Goal: Task Accomplishment & Management: Complete application form

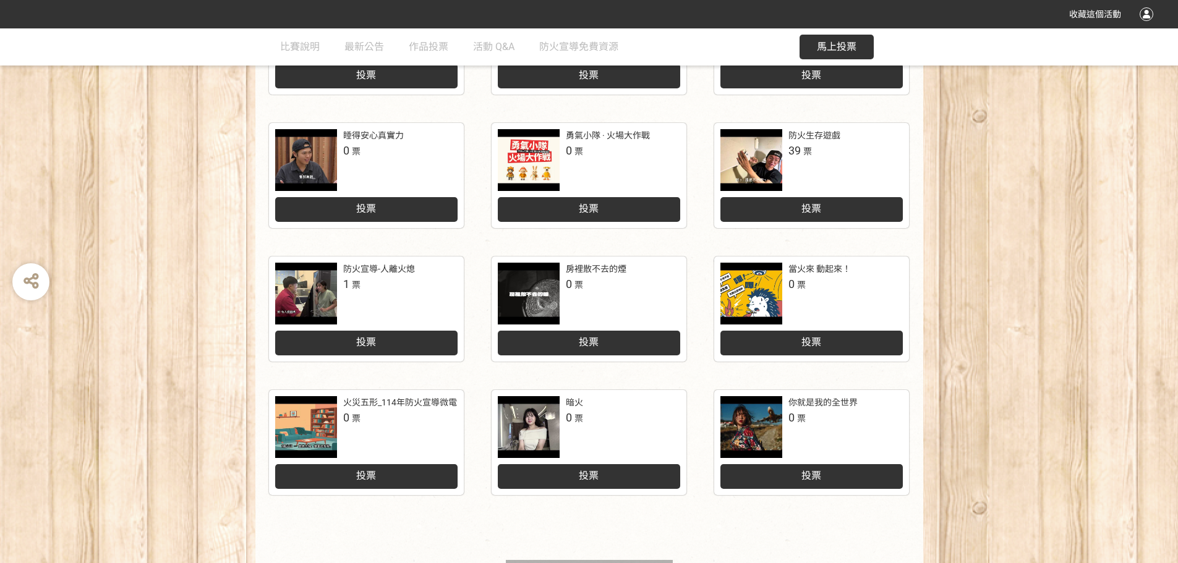
scroll to position [512, 0]
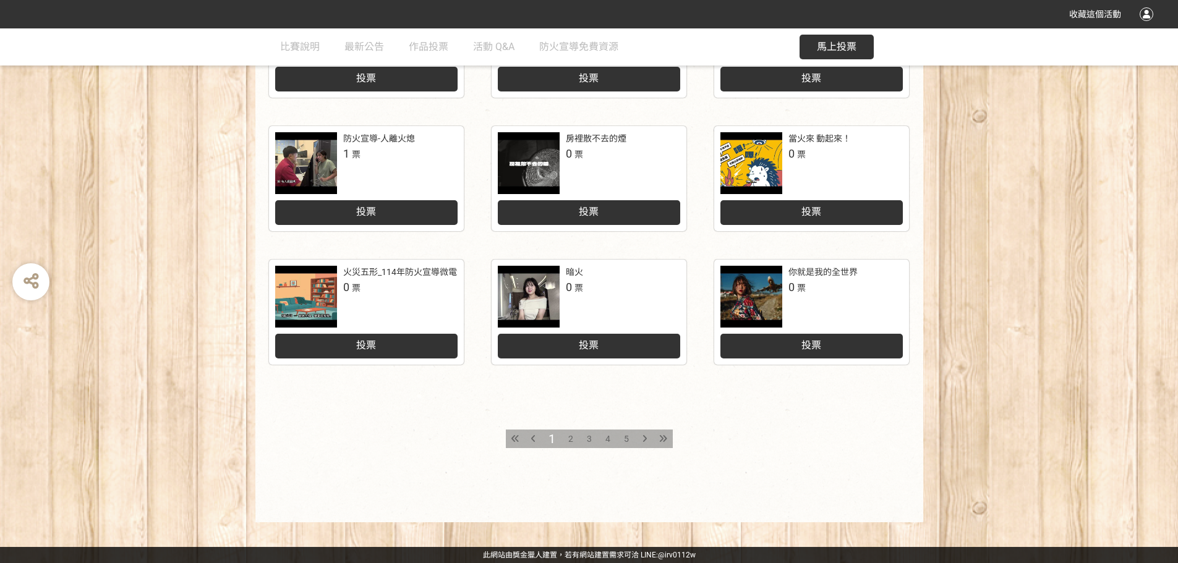
click at [625, 434] on span "5" at bounding box center [626, 439] width 5 height 10
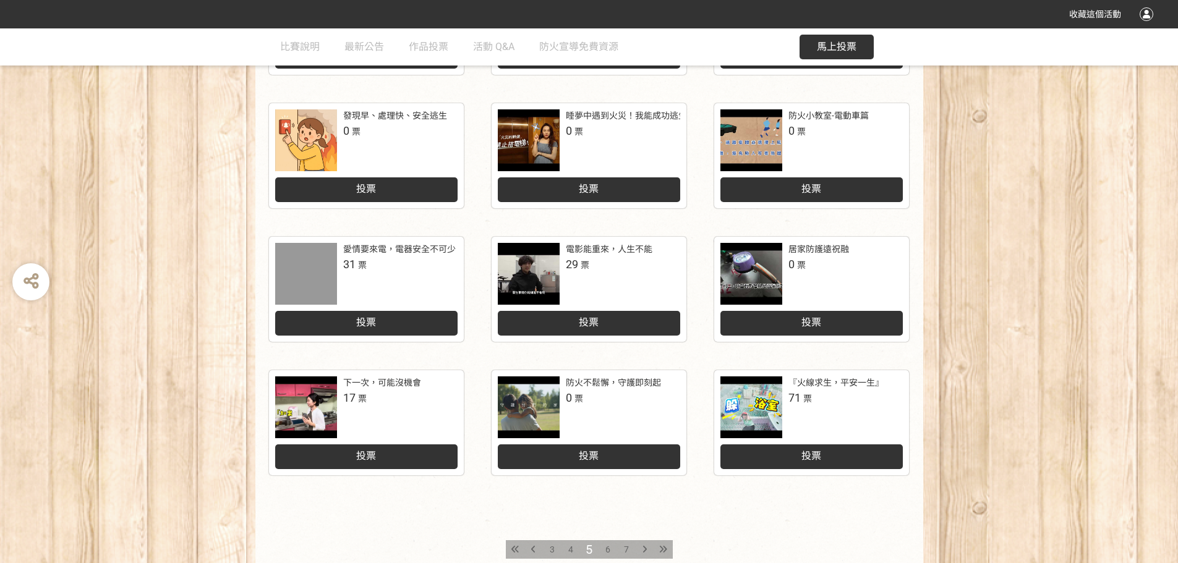
scroll to position [413, 0]
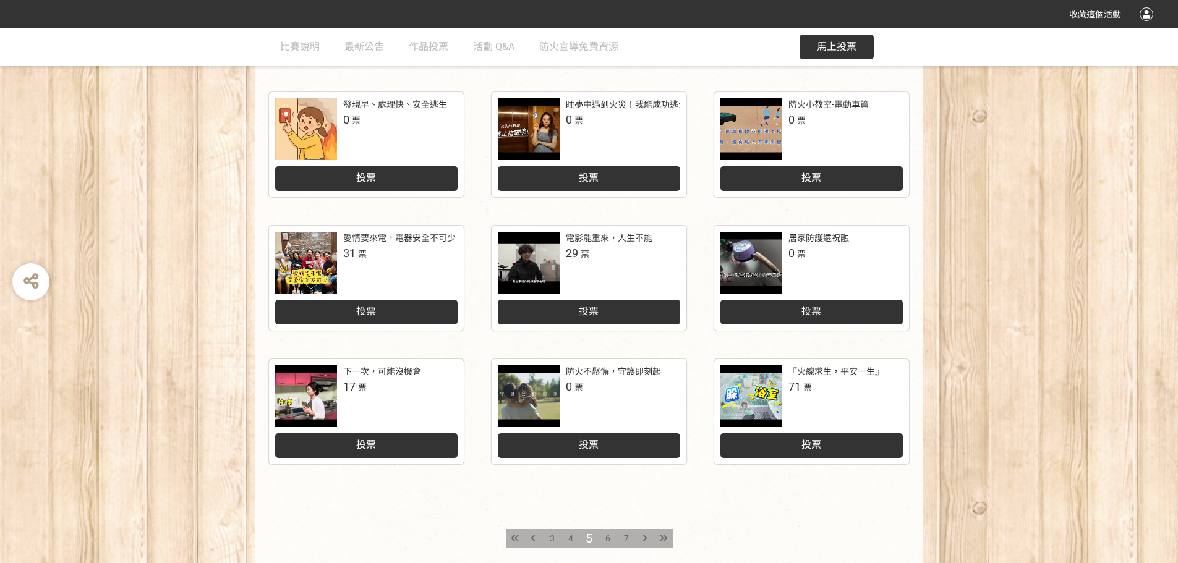
click at [778, 450] on div "投票" at bounding box center [812, 446] width 182 height 25
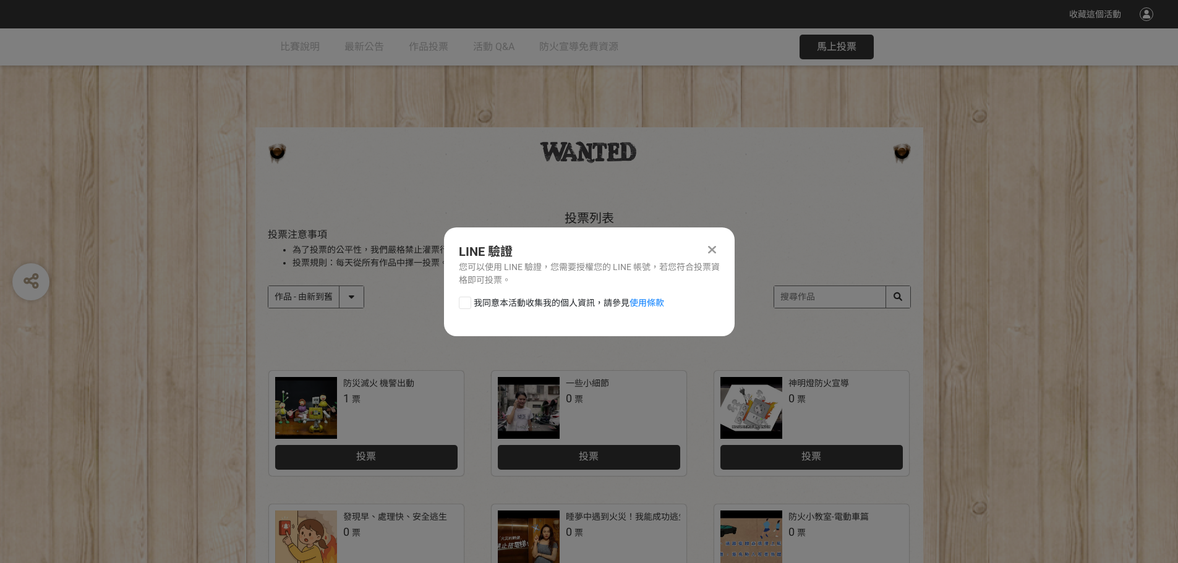
drag, startPoint x: 485, startPoint y: 299, endPoint x: 476, endPoint y: 299, distance: 8.7
click at [483, 299] on span "我同意本活動收集我的個人資訊，請參見 使用條款" at bounding box center [569, 303] width 191 height 13
click at [468, 299] on input "我同意本活動收集我的個人資訊，請參見 使用條款" at bounding box center [464, 303] width 8 height 8
checkbox input "false"
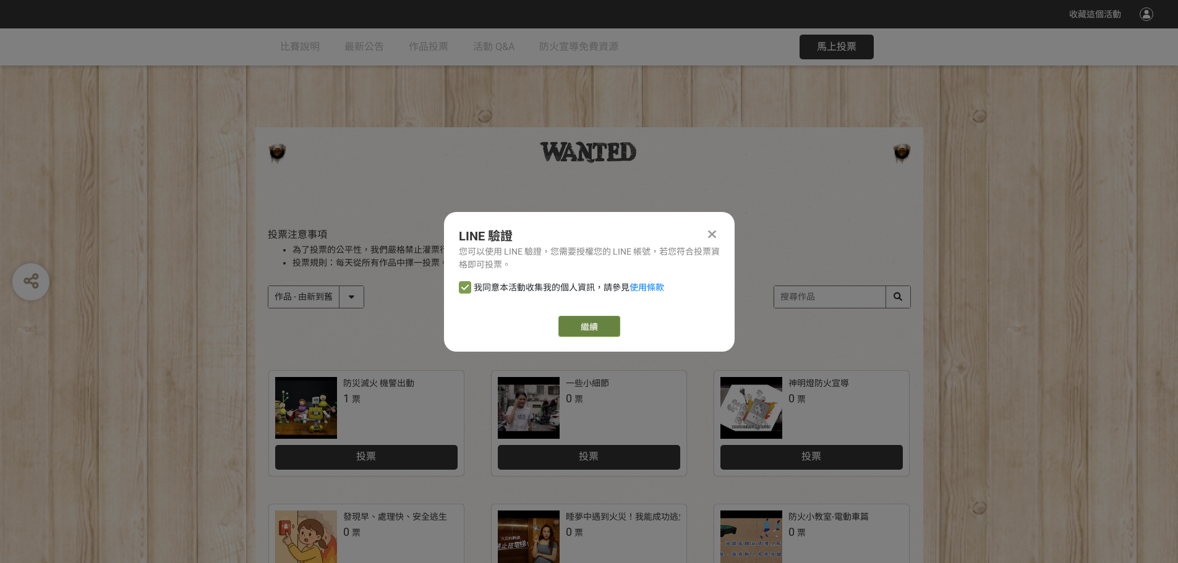
click at [604, 330] on link "繼續" at bounding box center [590, 326] width 62 height 21
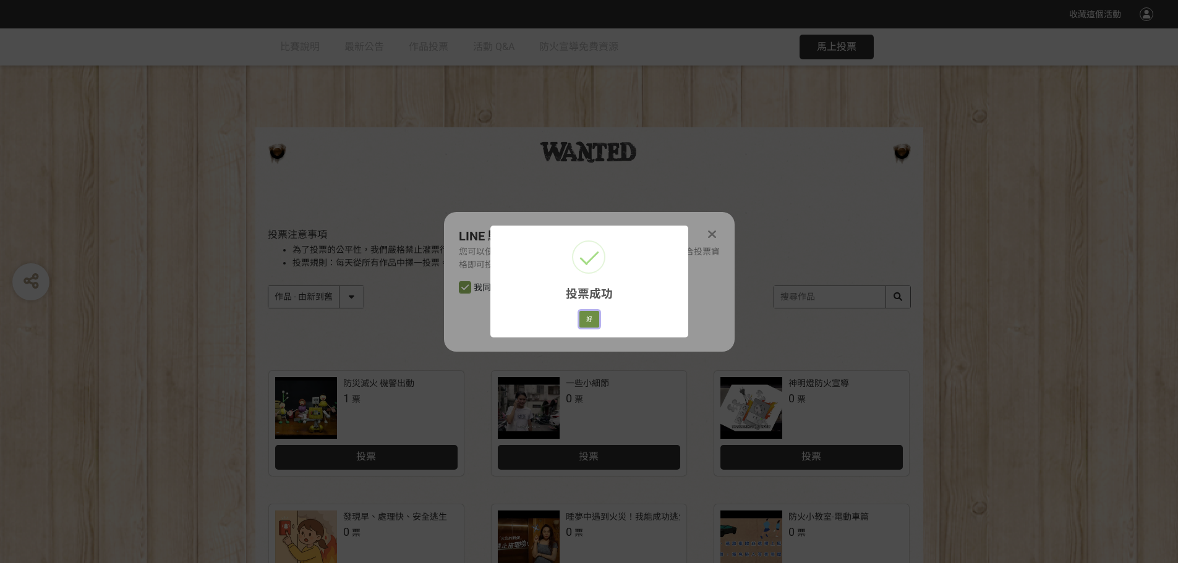
click at [589, 317] on button "好" at bounding box center [590, 319] width 20 height 17
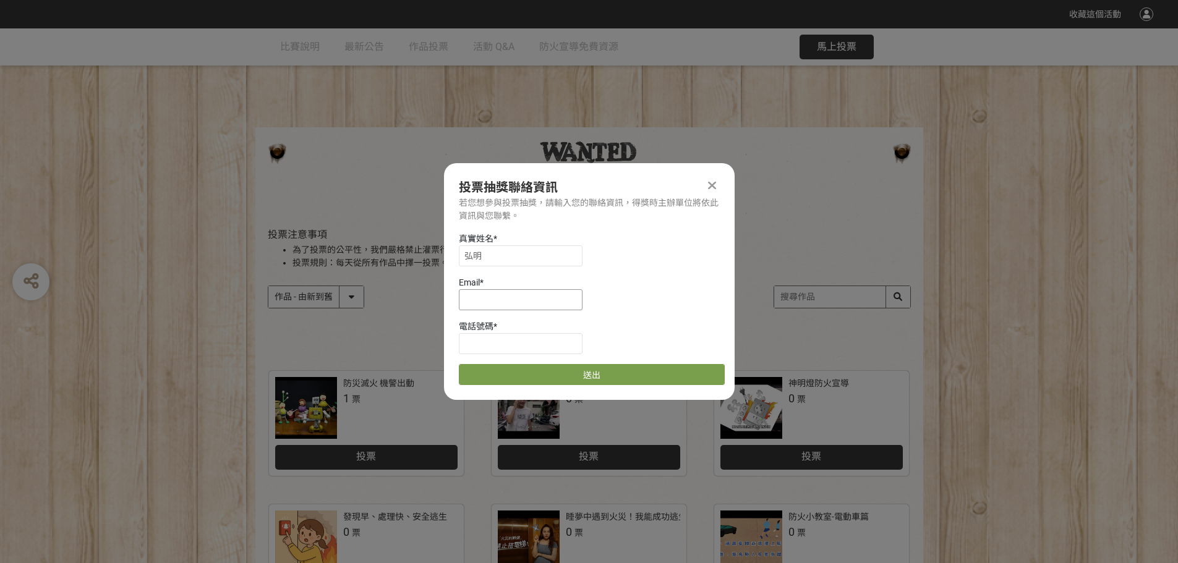
click at [515, 291] on input at bounding box center [521, 299] width 124 height 21
type input "ㄋ"
type input "a"
type input "[EMAIL_ADDRESS][DOMAIN_NAME]"
type input "0958129886"
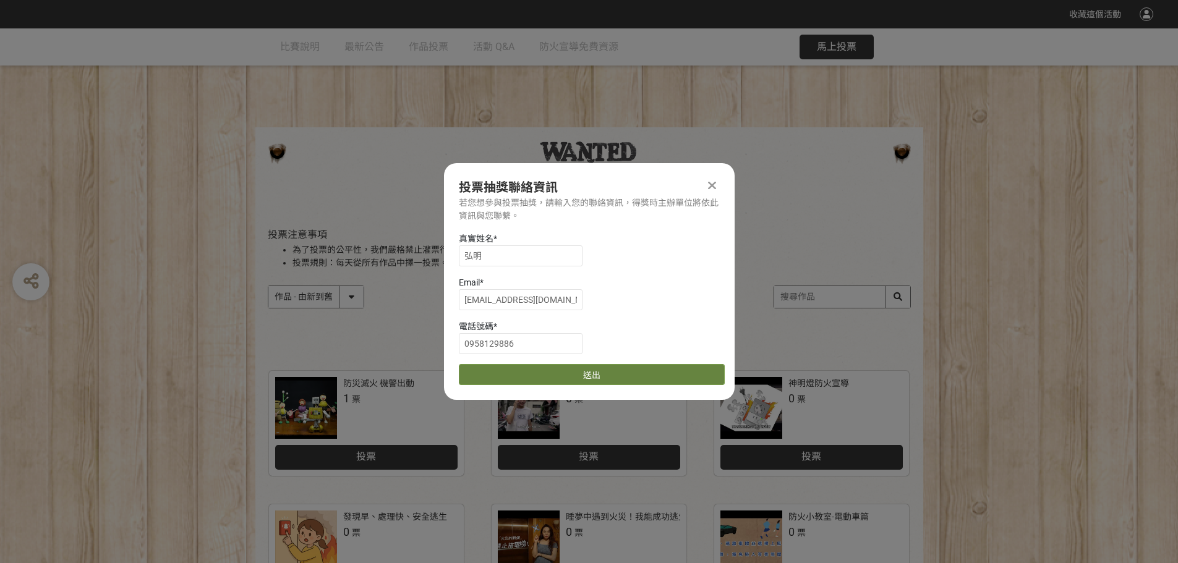
click at [670, 372] on button "送出" at bounding box center [592, 374] width 266 height 21
